Goal: Transaction & Acquisition: Purchase product/service

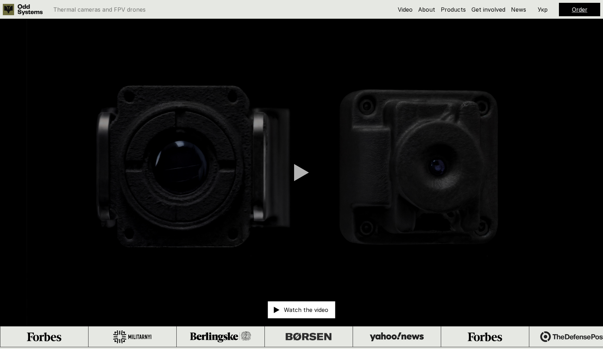
click at [297, 164] on div at bounding box center [301, 173] width 15 height 18
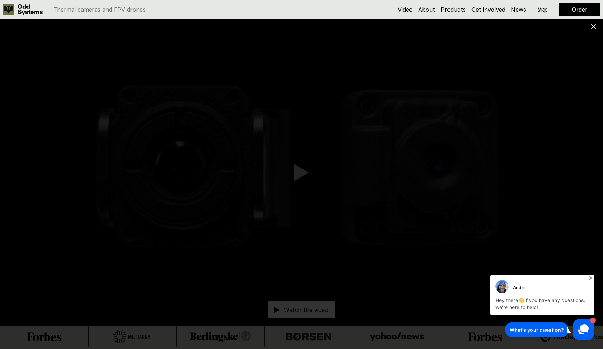
click at [591, 276] on icon at bounding box center [590, 277] width 7 height 7
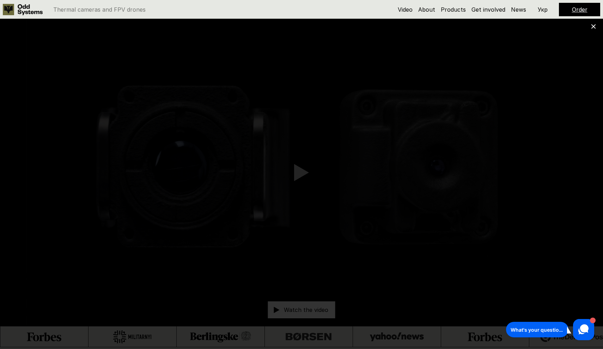
click at [590, 172] on div at bounding box center [301, 174] width 603 height 349
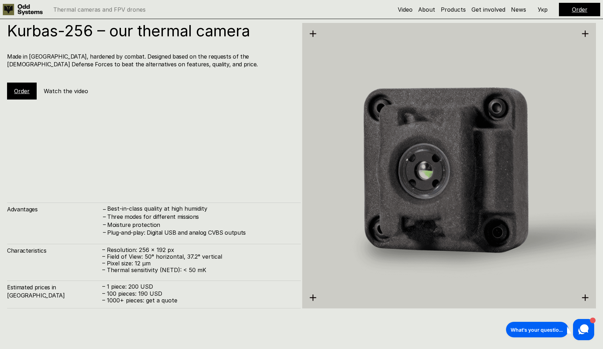
scroll to position [1042, 0]
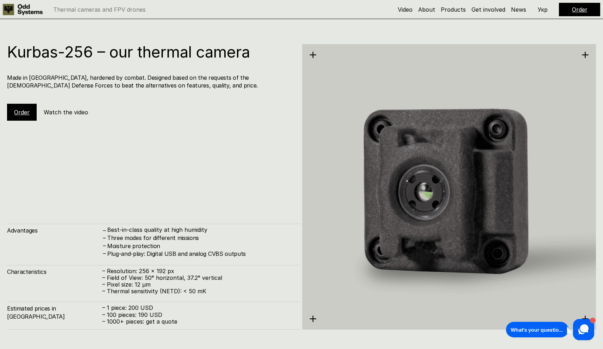
click at [18, 113] on link "Order" at bounding box center [22, 112] width 16 height 7
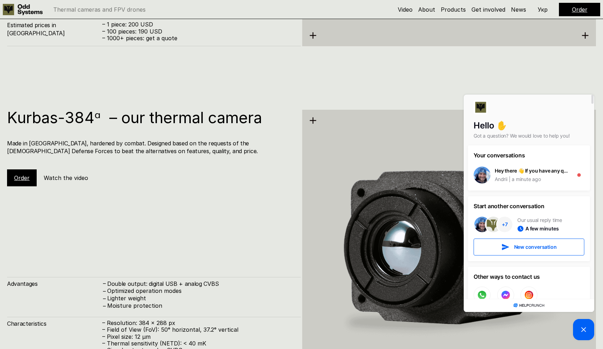
scroll to position [1445, 0]
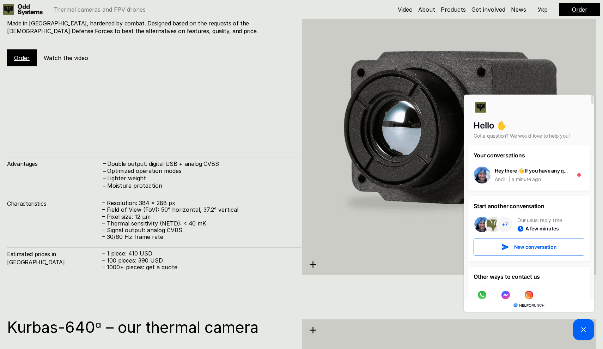
click at [15, 57] on link "Order" at bounding box center [22, 57] width 16 height 7
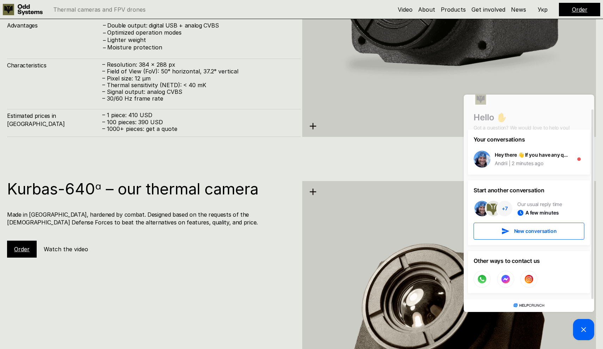
scroll to position [1604, 0]
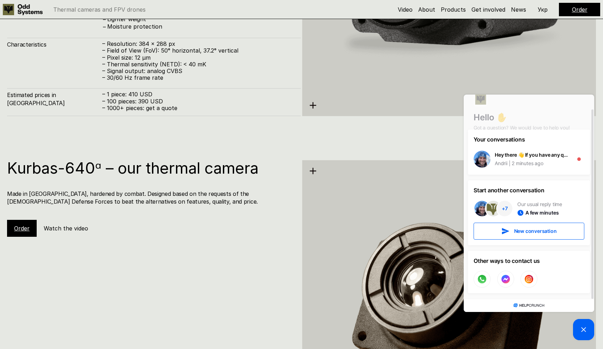
click at [245, 149] on div "Kurbas-640ᵅ – our thermal camera Made in [GEOGRAPHIC_DATA], hardened by combat.…" at bounding box center [301, 311] width 603 height 349
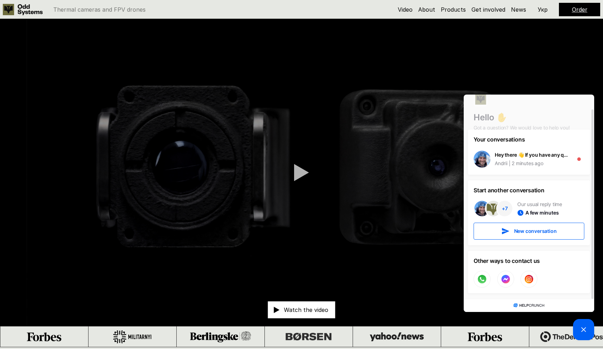
scroll to position [0, 0]
click at [457, 7] on link "Products" at bounding box center [453, 9] width 25 height 7
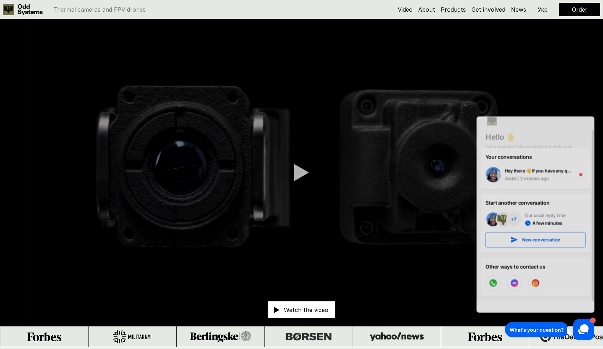
scroll to position [695, 0]
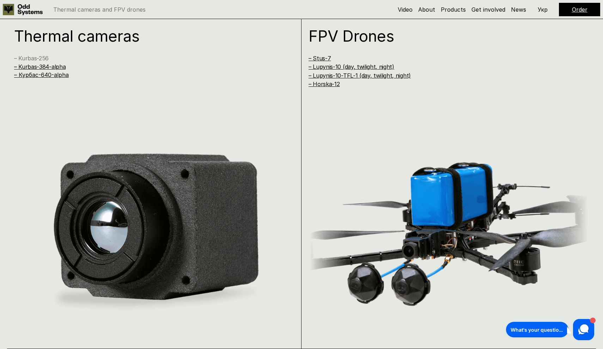
click at [40, 56] on link "– Kurbas-256" at bounding box center [31, 58] width 35 height 7
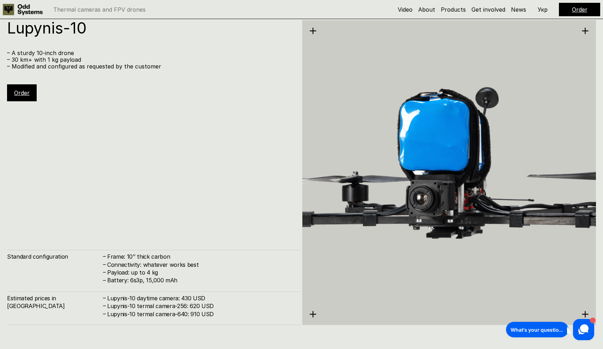
scroll to position [2502, 0]
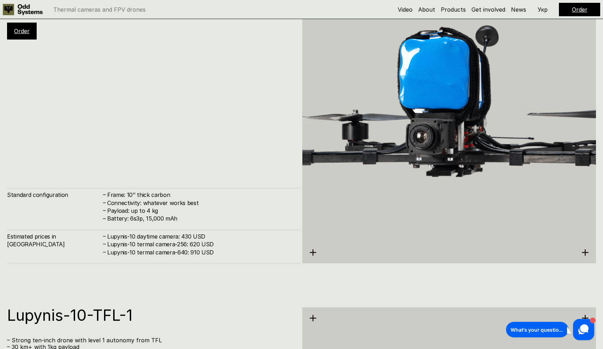
click at [313, 242] on img at bounding box center [449, 110] width 294 height 328
click at [312, 252] on use at bounding box center [313, 252] width 6 height 6
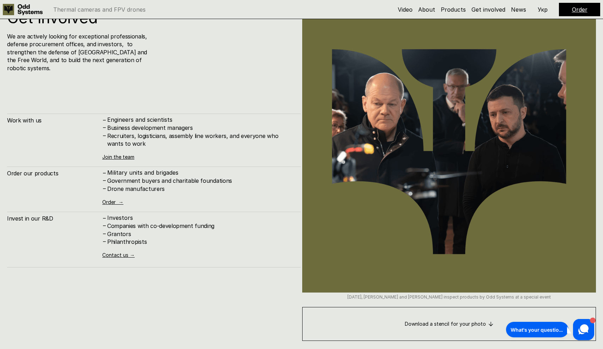
scroll to position [3505, 0]
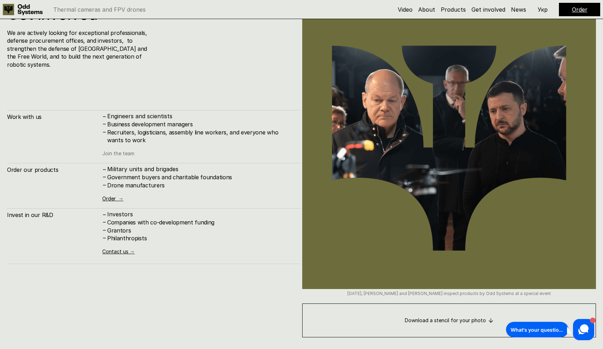
click at [119, 150] on link "Join the team" at bounding box center [118, 153] width 32 height 6
